Goal: Task Accomplishment & Management: Use online tool/utility

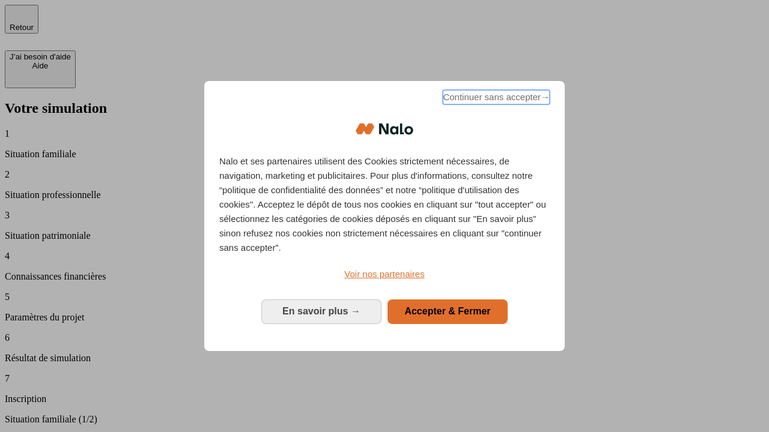
click at [495, 99] on span "Continuer sans accepter →" at bounding box center [496, 97] width 107 height 14
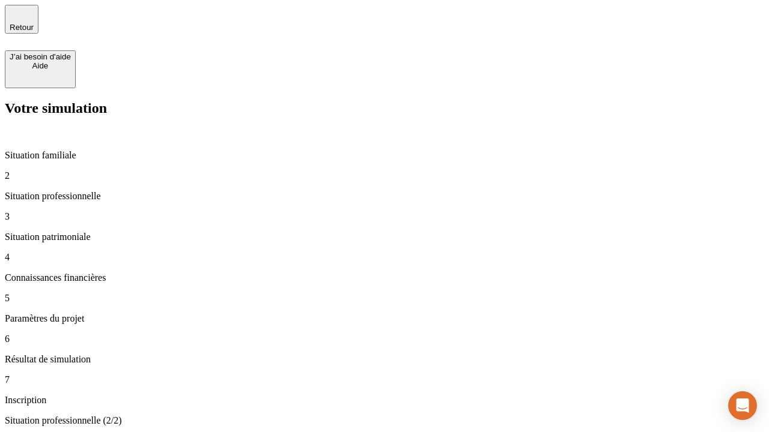
type input "30 000"
